Goal: Task Accomplishment & Management: Manage account settings

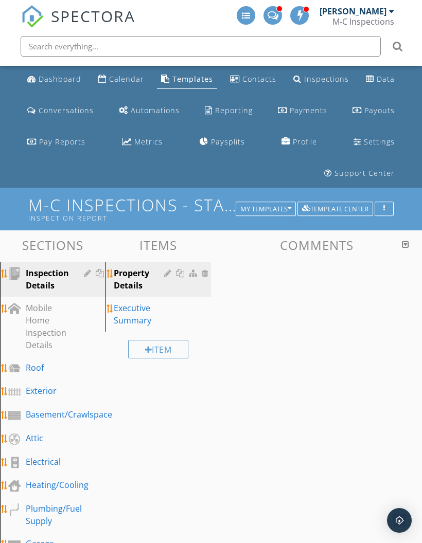
click at [47, 79] on div "Dashboard" at bounding box center [60, 79] width 43 height 10
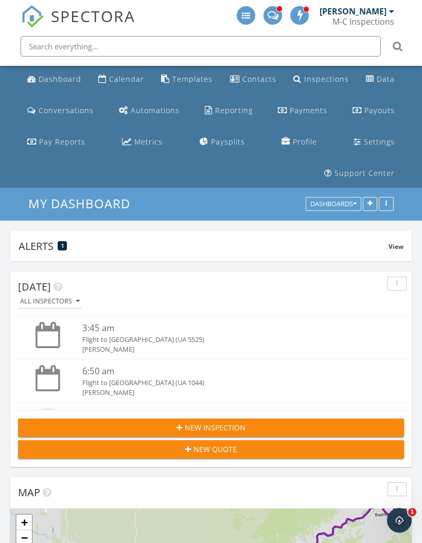
scroll to position [514307, 514101]
click at [62, 78] on div "Dashboard" at bounding box center [60, 79] width 43 height 10
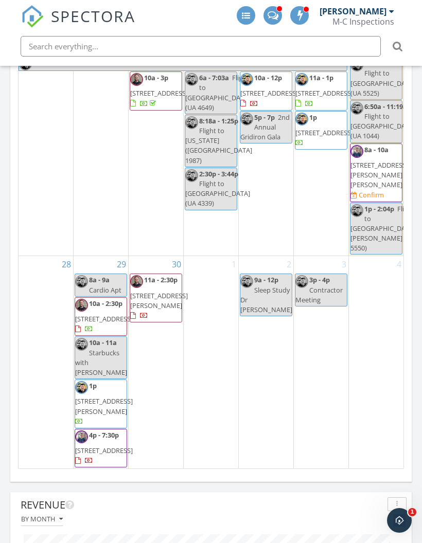
scroll to position [437, 0]
click at [395, 511] on div "Open Intercom Messenger" at bounding box center [399, 521] width 34 height 34
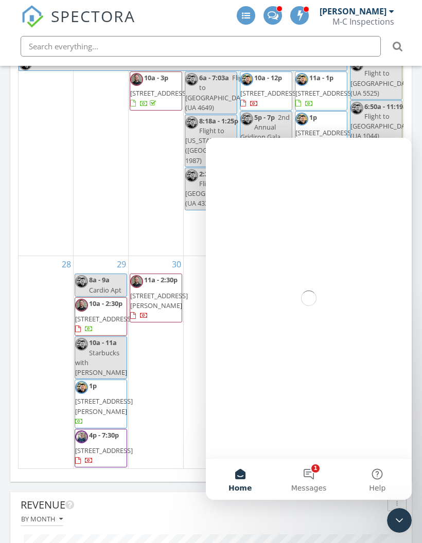
scroll to position [0, 0]
click at [316, 474] on button "1 Messages" at bounding box center [308, 479] width 68 height 41
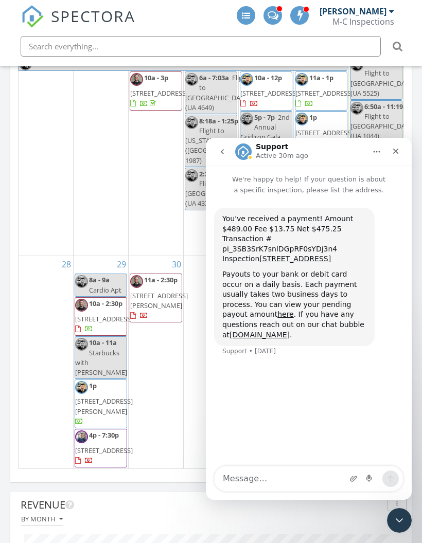
scroll to position [819, 0]
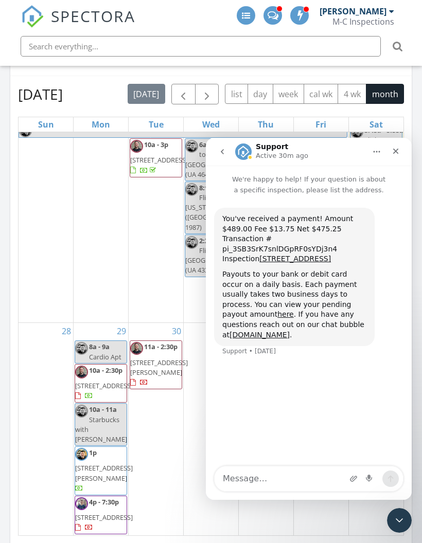
click at [165, 431] on div "30 11a - 2:30p 1165 W Ruby King Rd, Stonyford 95979" at bounding box center [156, 429] width 55 height 212
click at [92, 259] on div "22" at bounding box center [101, 215] width 55 height 216
click at [401, 149] on div "Close" at bounding box center [395, 151] width 19 height 19
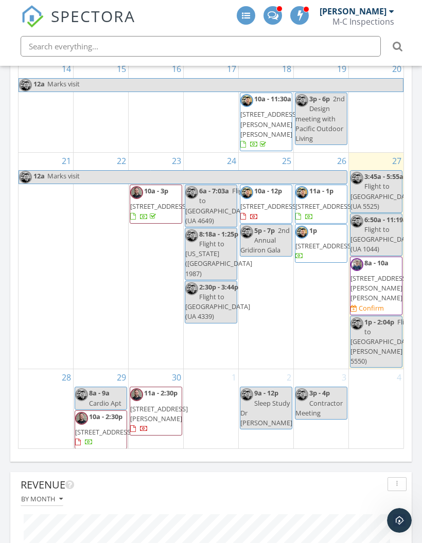
scroll to position [275, 0]
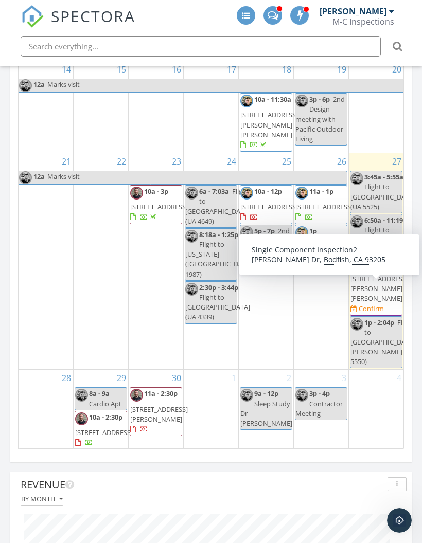
click at [383, 303] on span "2 Kearns Dr, Bodfish 93205" at bounding box center [379, 288] width 58 height 29
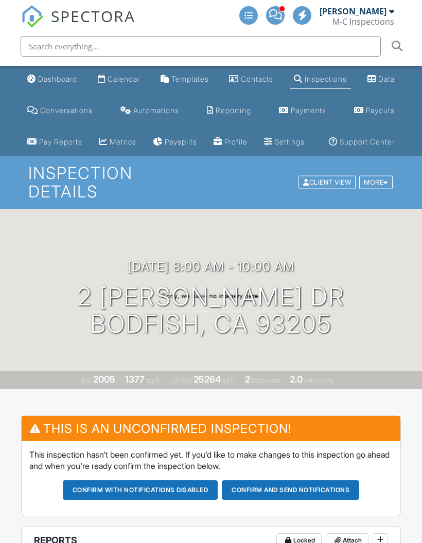
click at [382, 189] on div "More" at bounding box center [375, 182] width 33 height 14
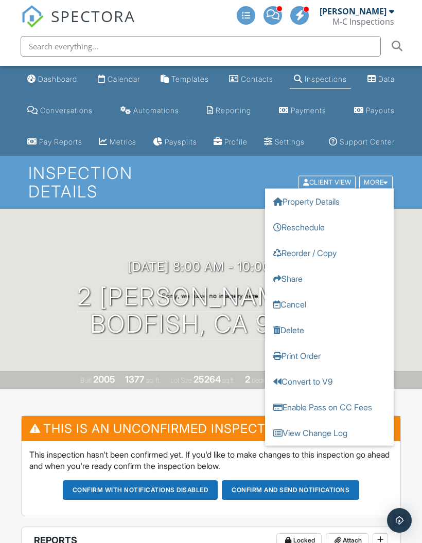
click at [312, 317] on link "Cancel" at bounding box center [329, 304] width 129 height 26
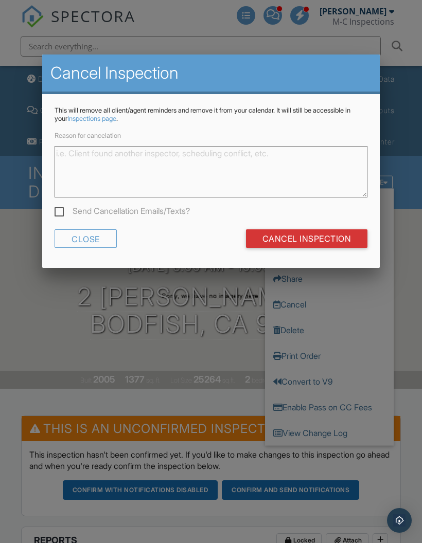
click at [334, 237] on input "Cancel Inspection" at bounding box center [307, 238] width 122 height 19
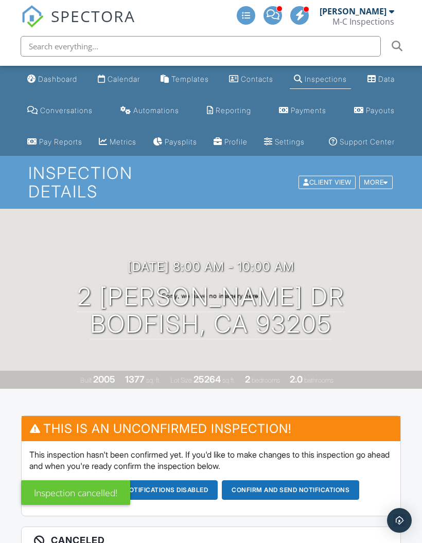
click at [72, 82] on div "Dashboard" at bounding box center [57, 79] width 39 height 9
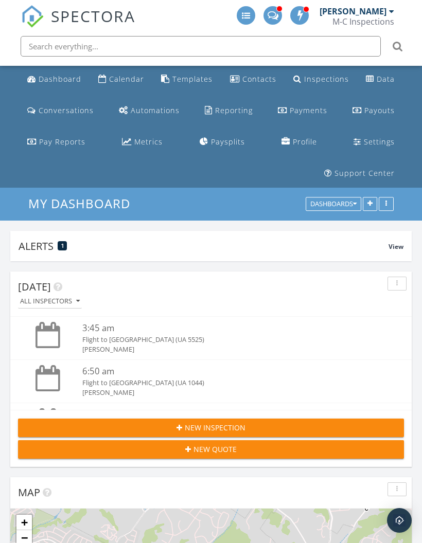
click at [65, 87] on link "Dashboard" at bounding box center [54, 79] width 62 height 19
click at [275, 422] on div "New Inspection" at bounding box center [210, 427] width 369 height 11
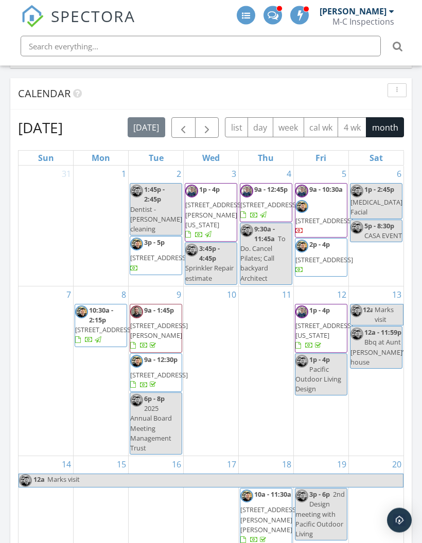
scroll to position [699, 0]
